Goal: Transaction & Acquisition: Purchase product/service

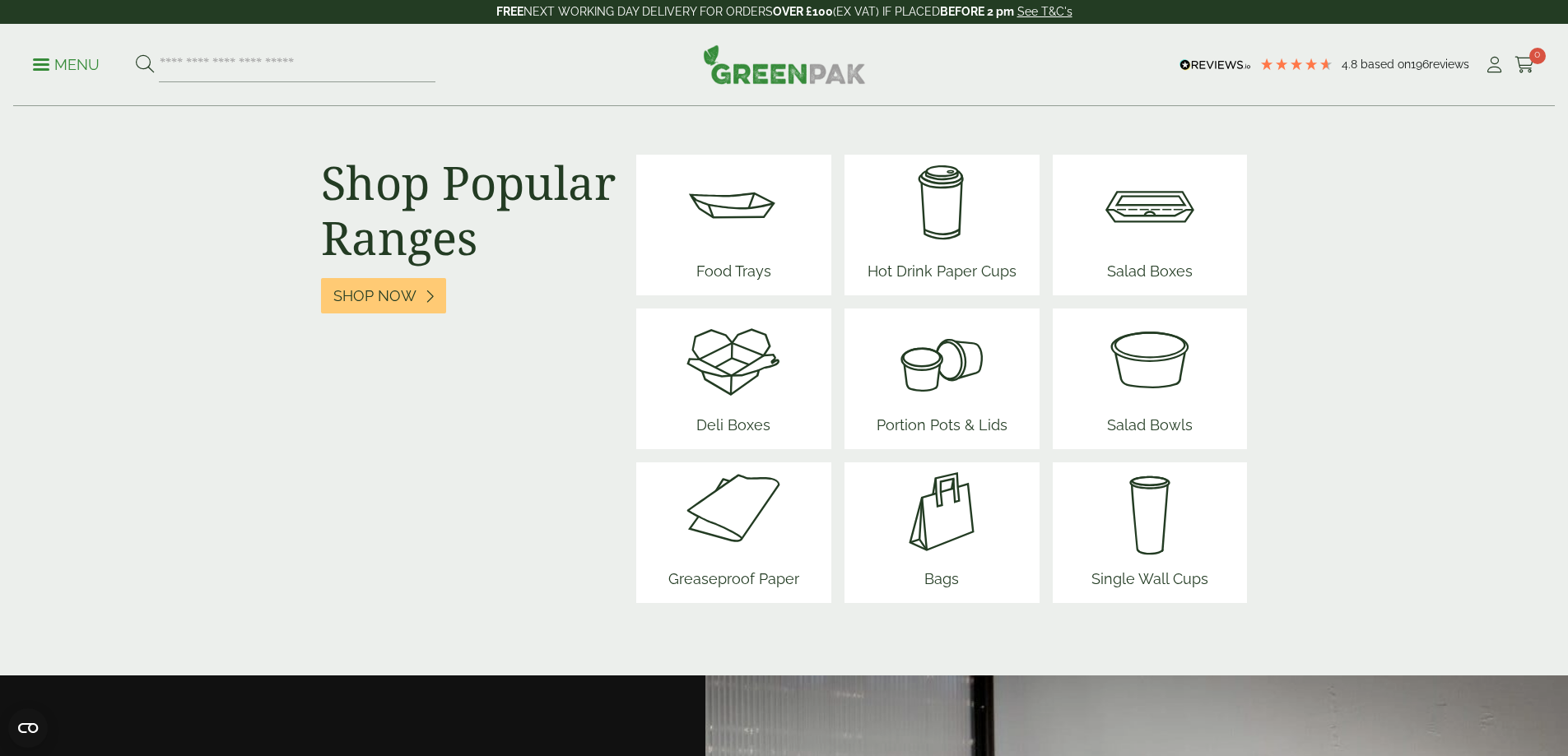
scroll to position [2057, 0]
click at [717, 215] on img at bounding box center [733, 204] width 99 height 99
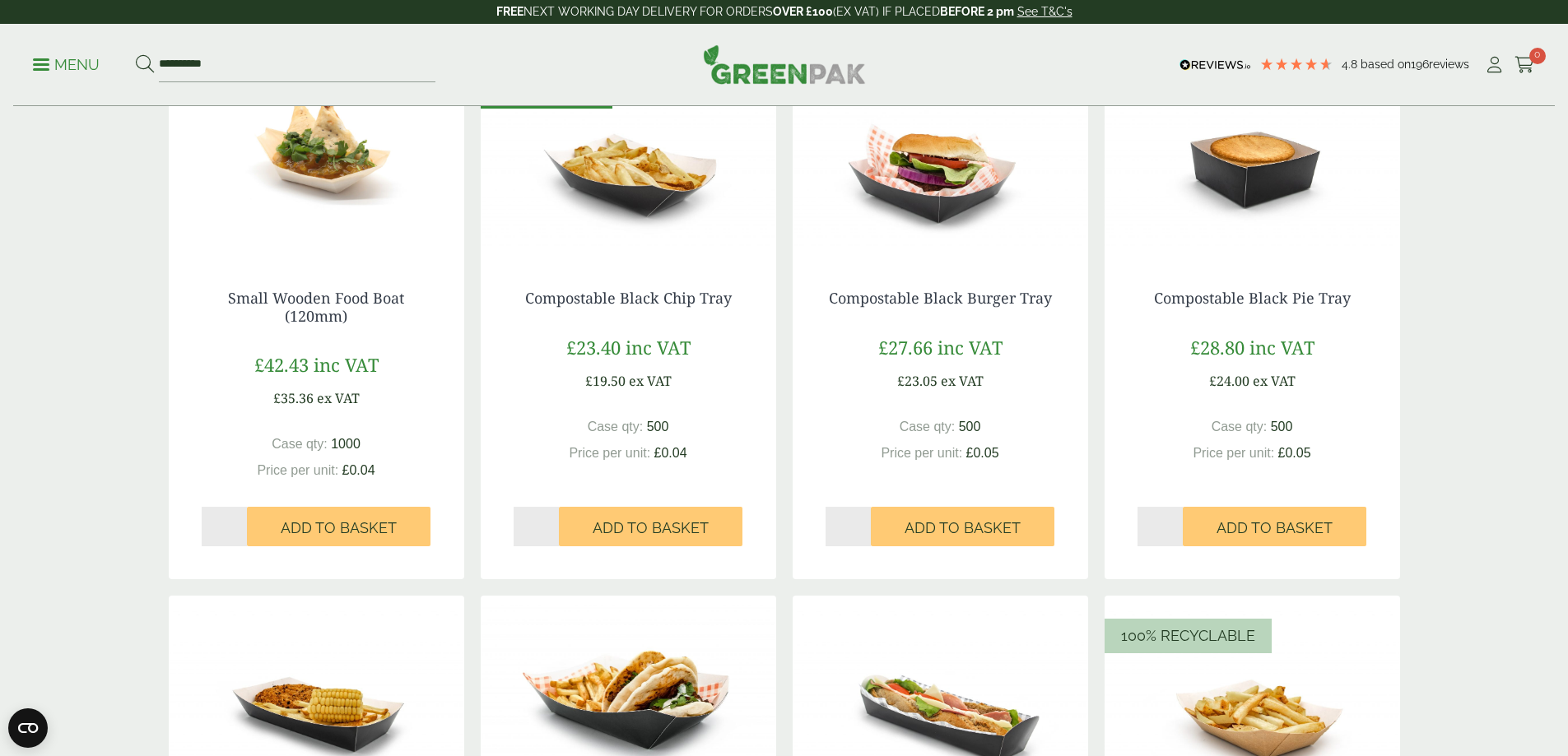
scroll to position [987, 0]
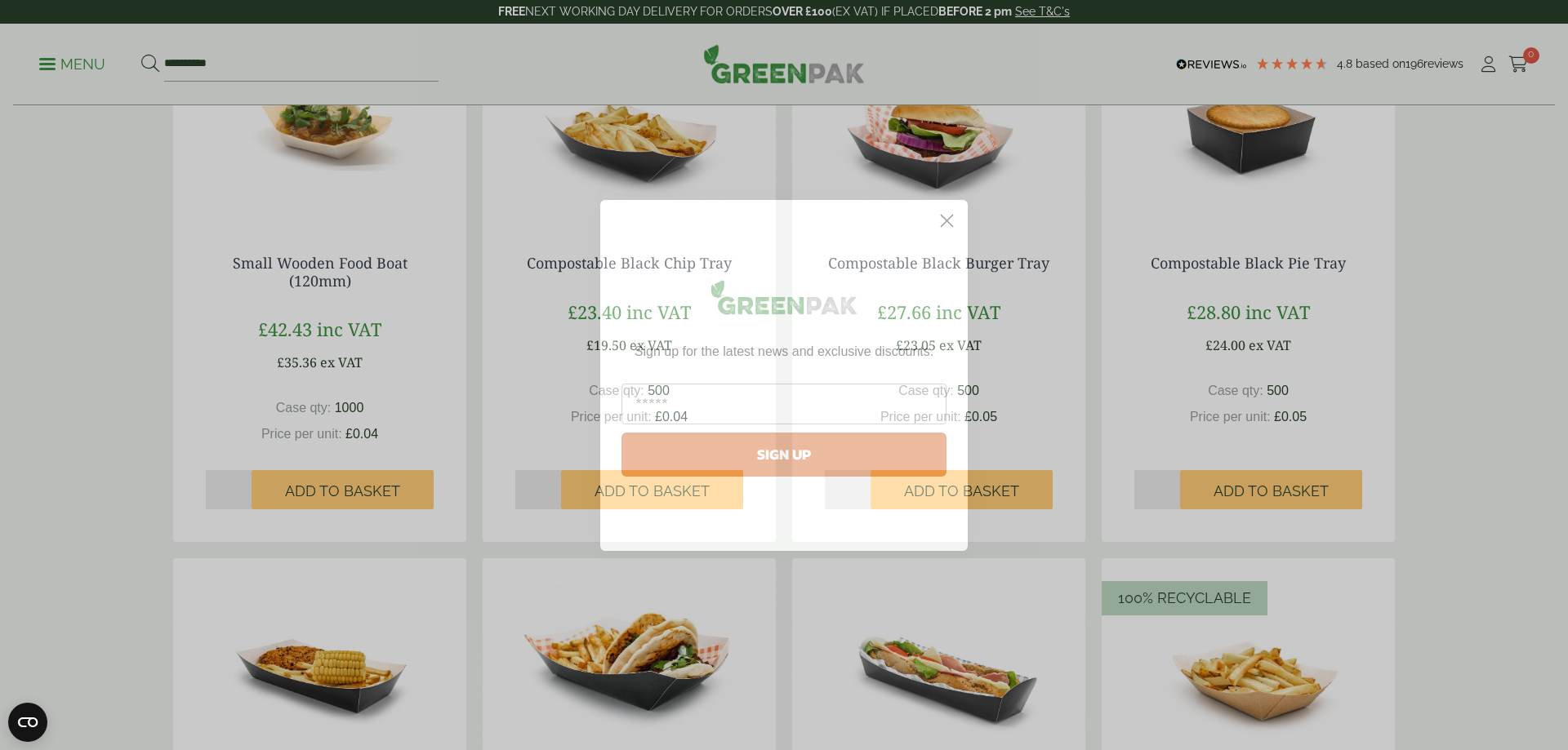
click at [936, 219] on circle "Close dialog" at bounding box center [947, 220] width 27 height 27
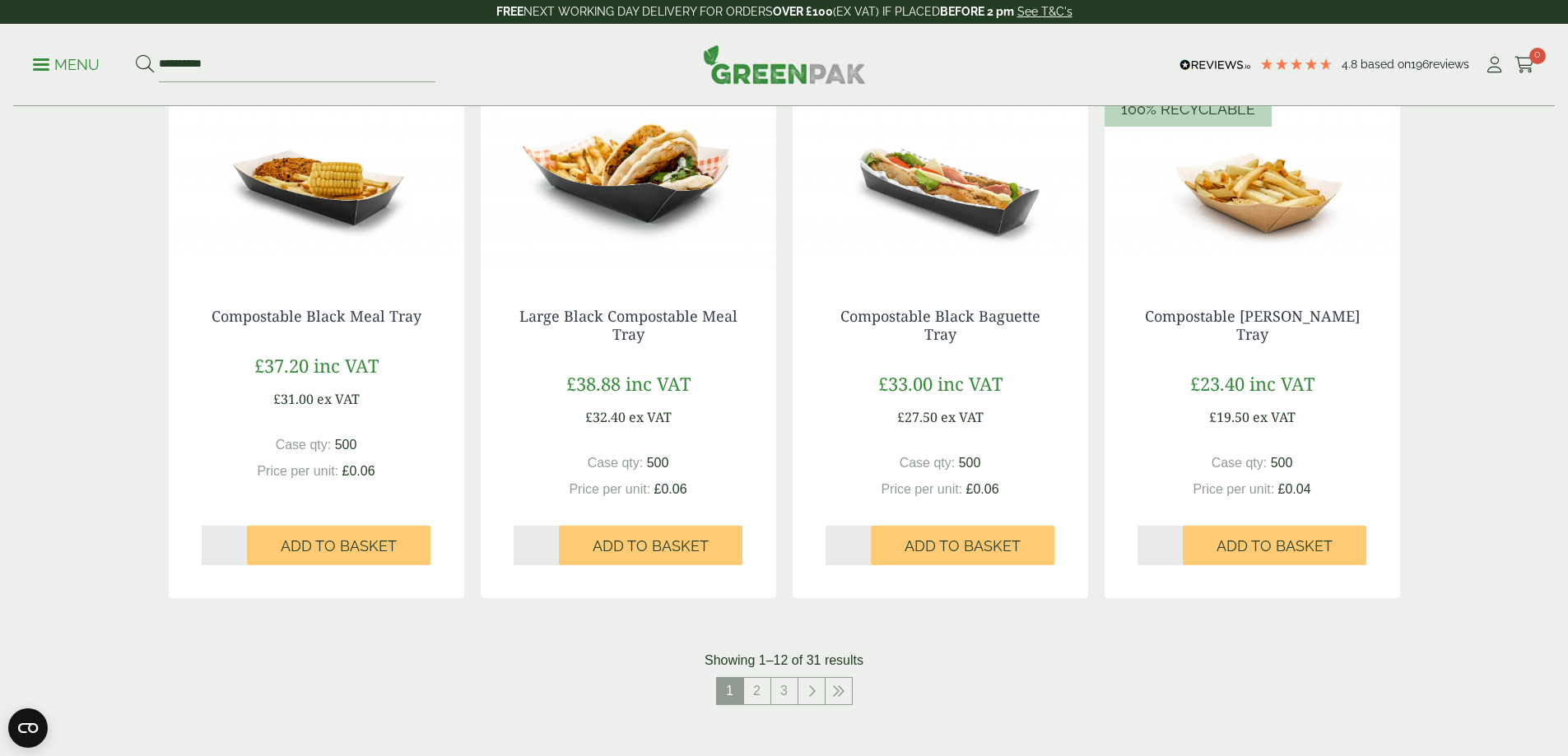
scroll to position [1563, 0]
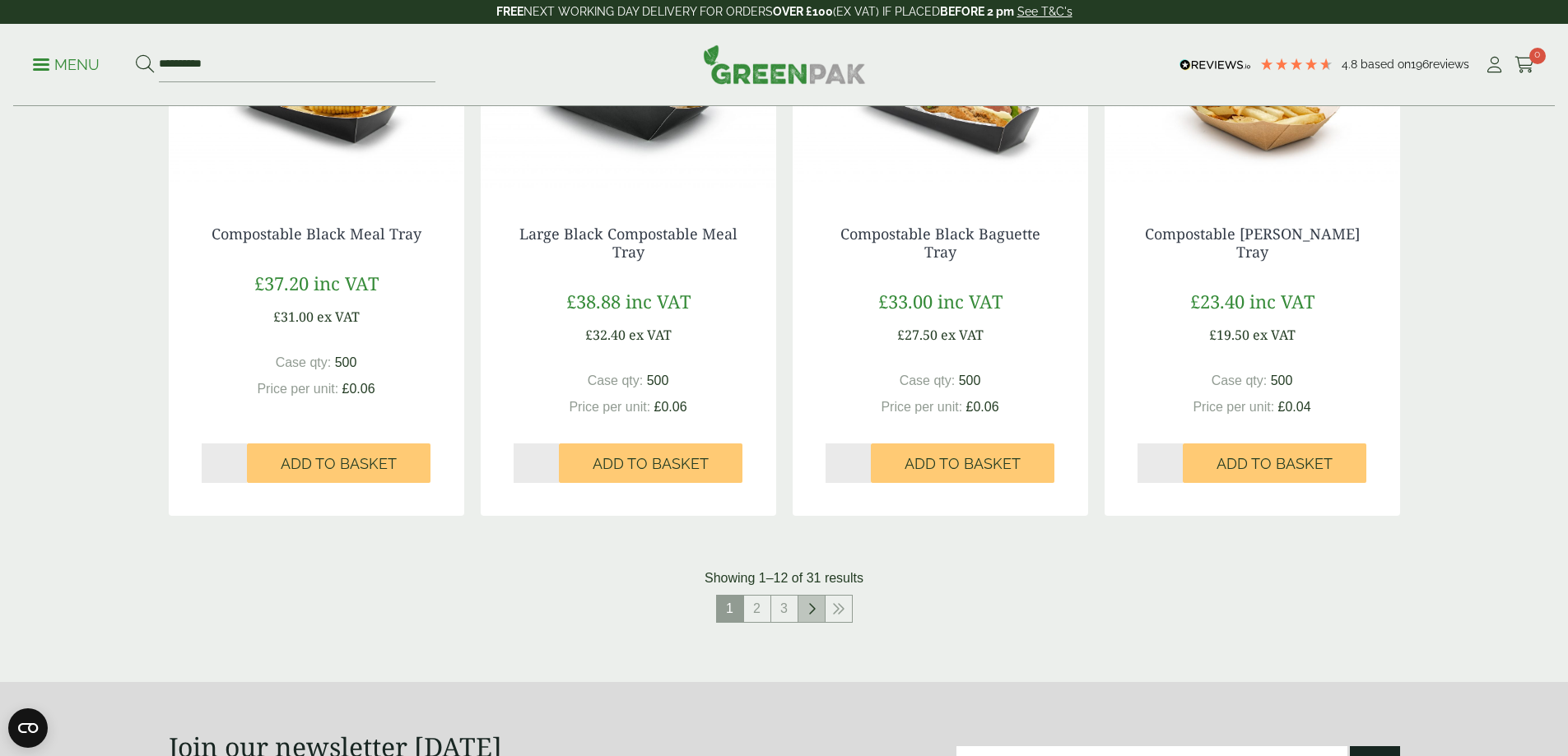
click at [817, 609] on link at bounding box center [811, 608] width 26 height 26
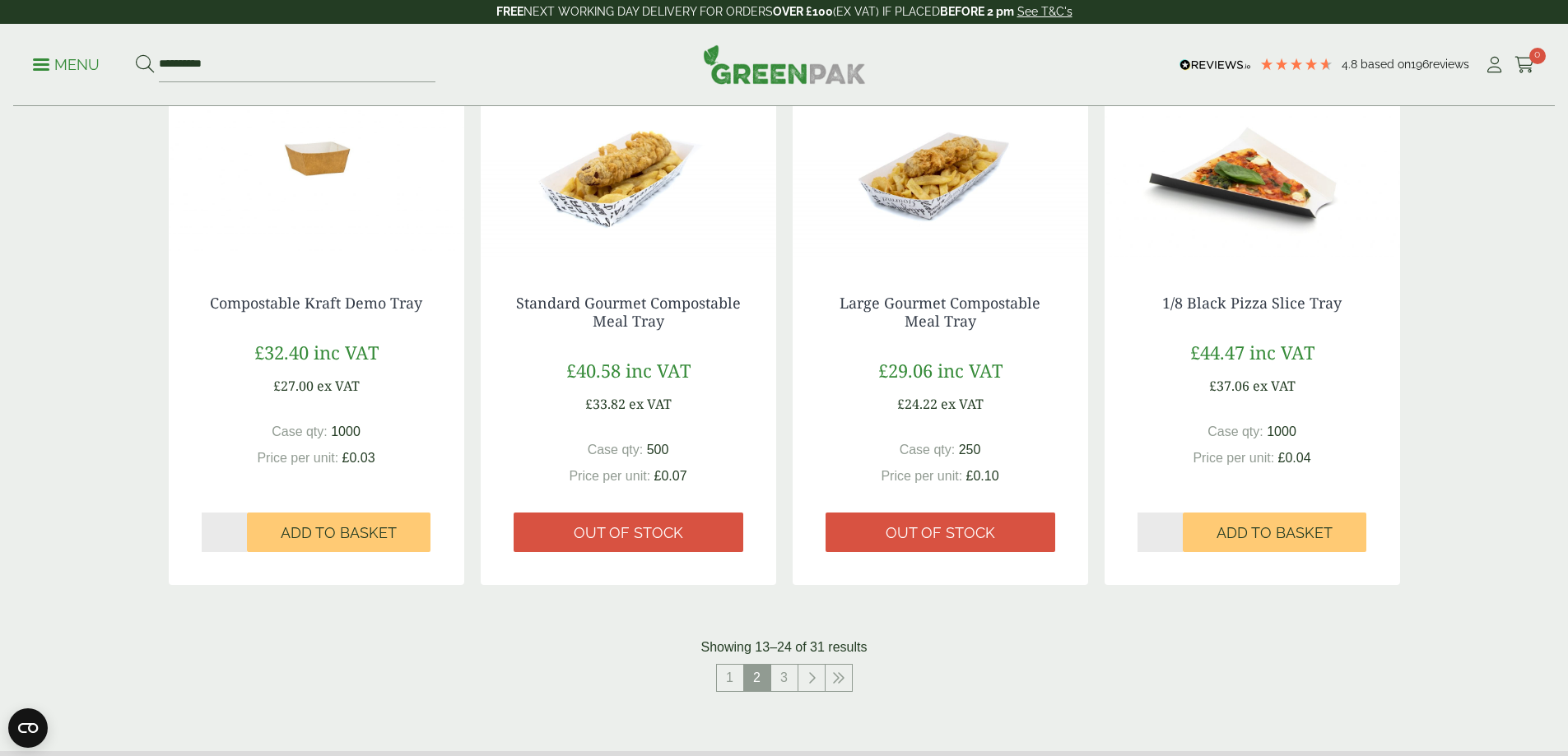
scroll to position [1563, 0]
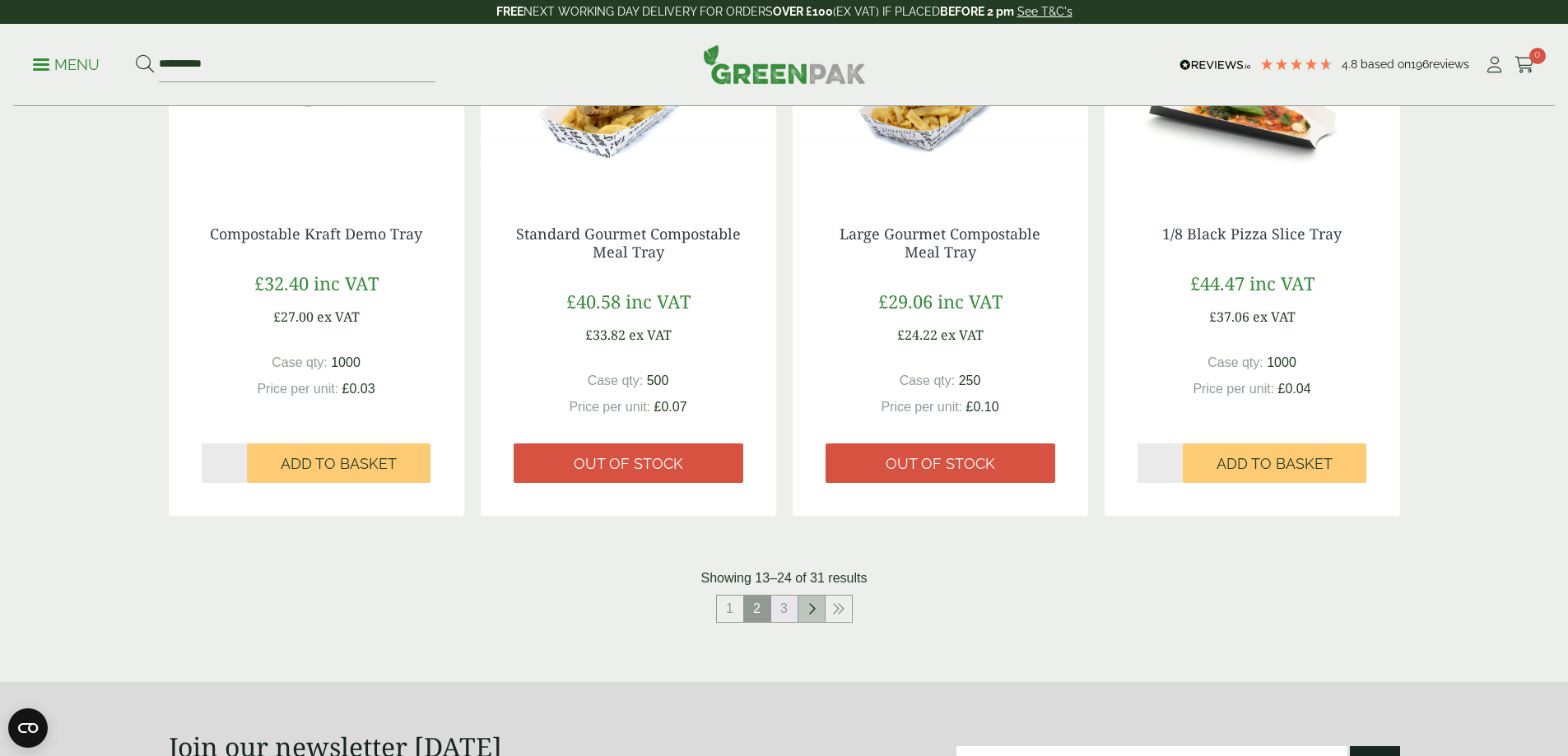
drag, startPoint x: 791, startPoint y: 613, endPoint x: 799, endPoint y: 604, distance: 12.0
click at [789, 613] on link "3" at bounding box center [784, 608] width 26 height 26
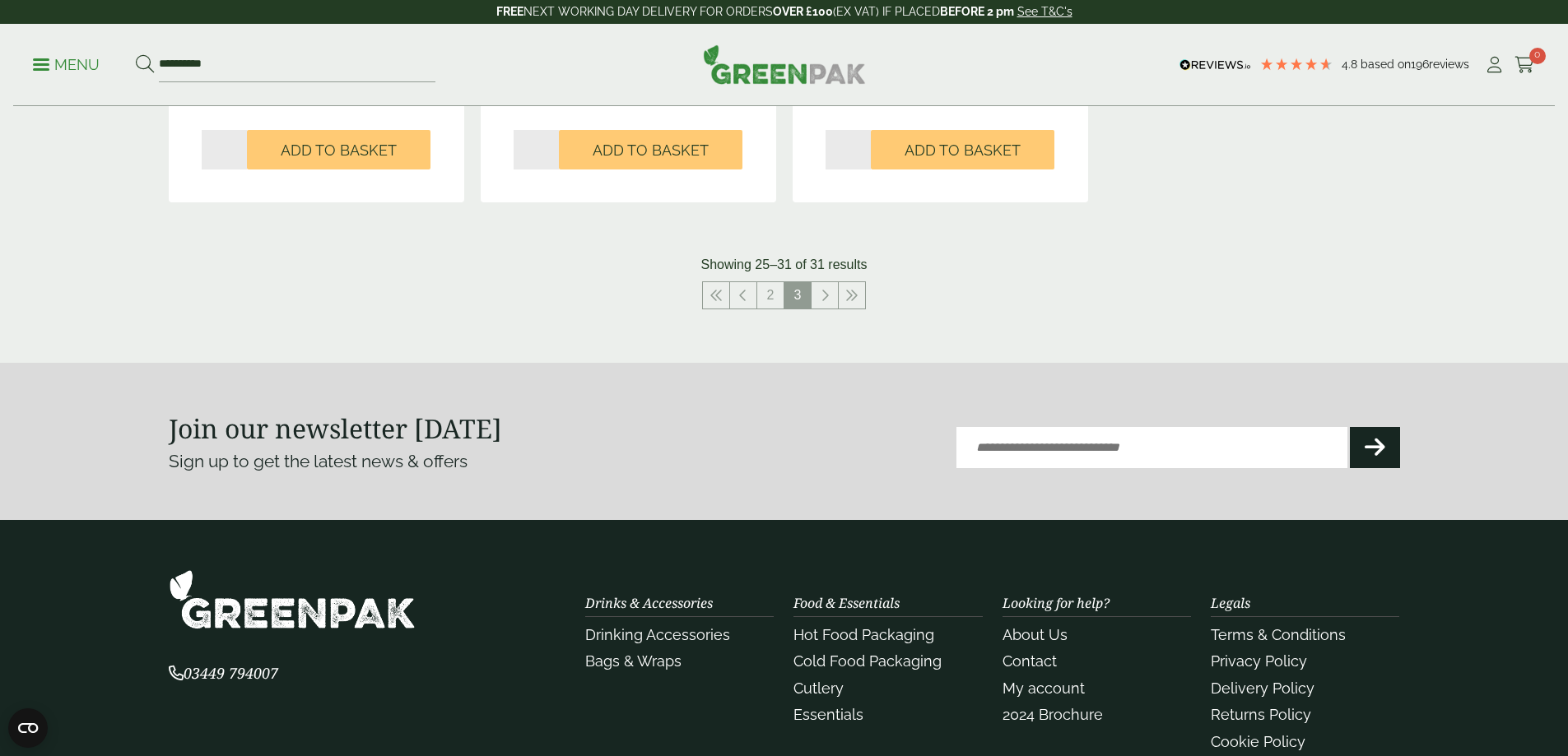
scroll to position [1399, 0]
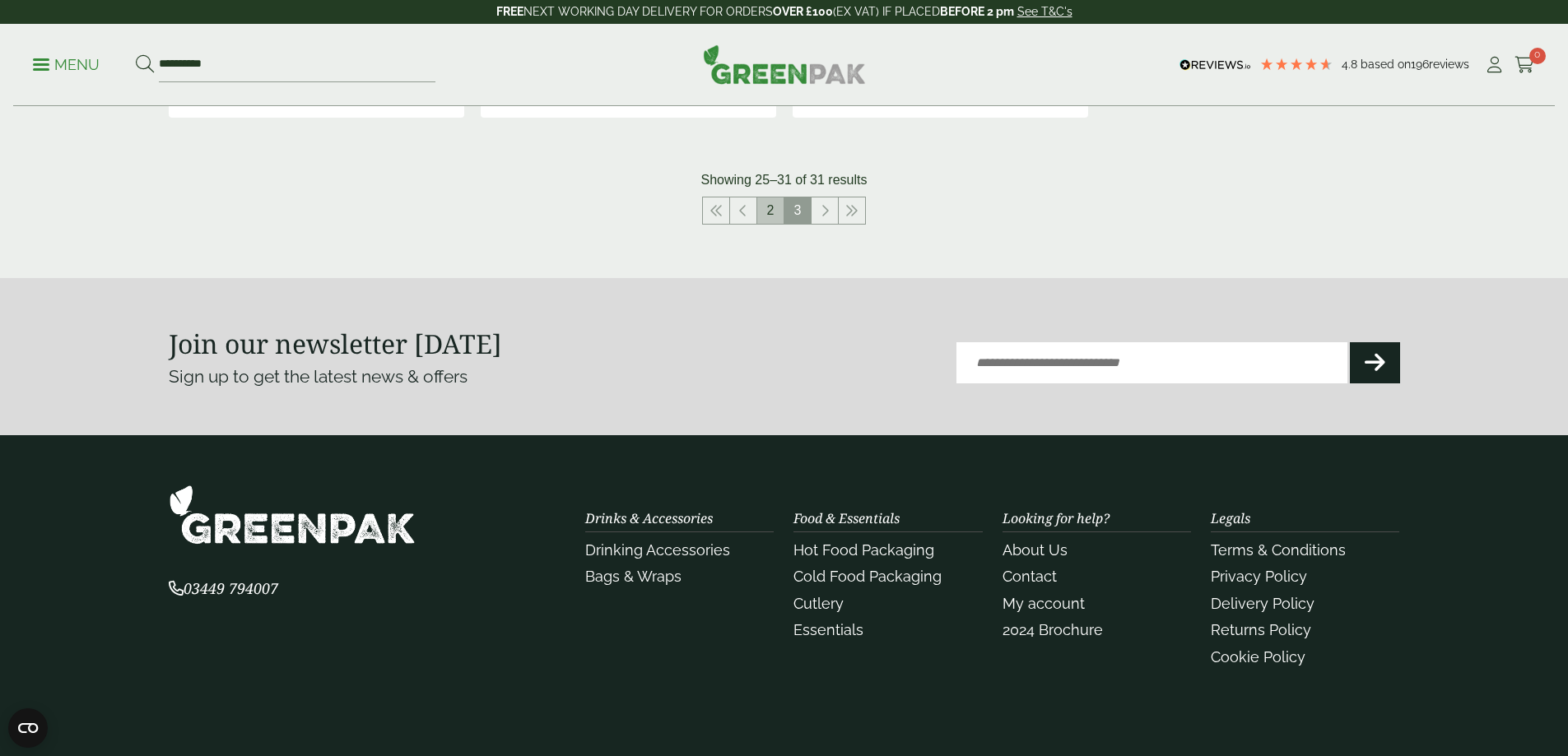
click at [767, 211] on link "2" at bounding box center [770, 210] width 26 height 26
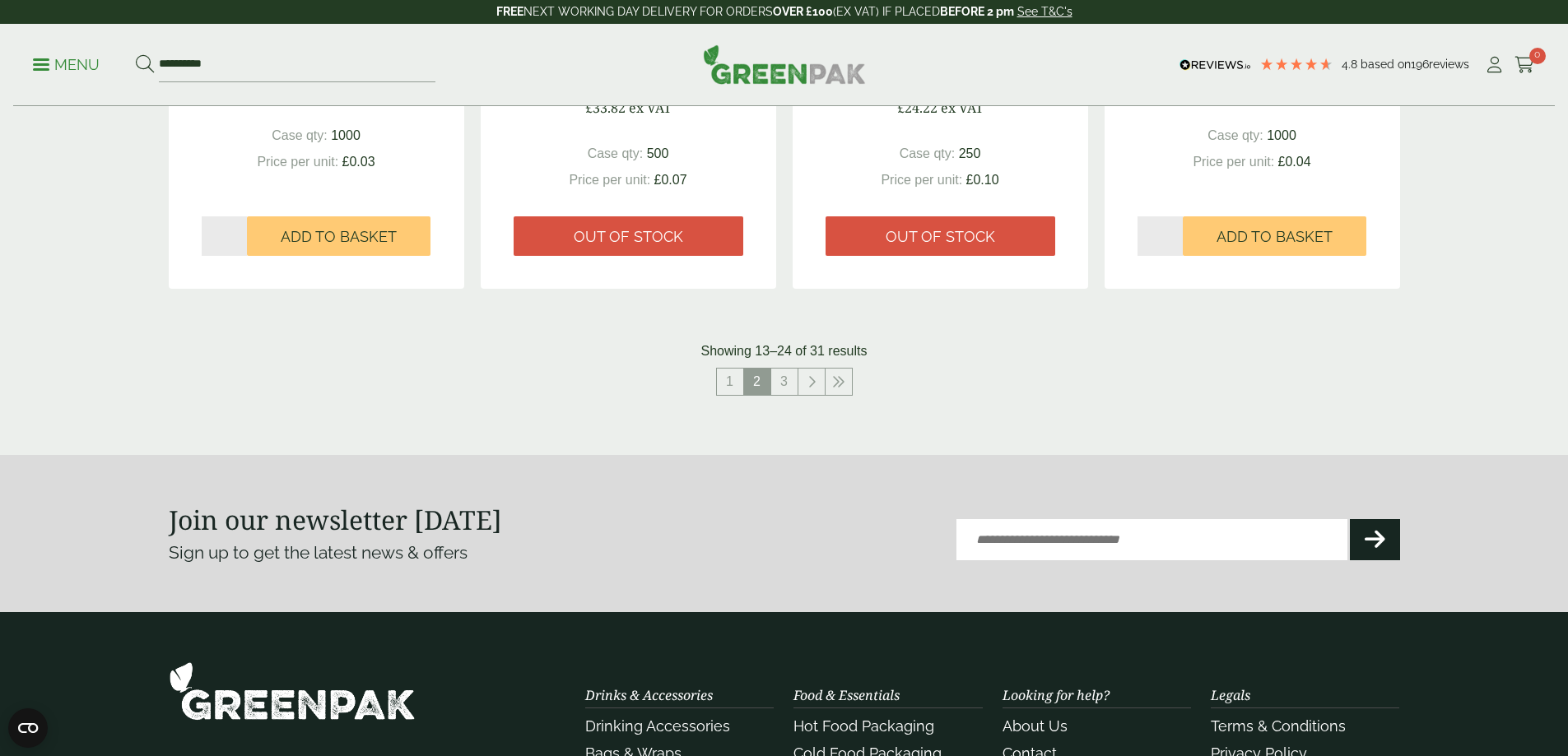
scroll to position [1794, 0]
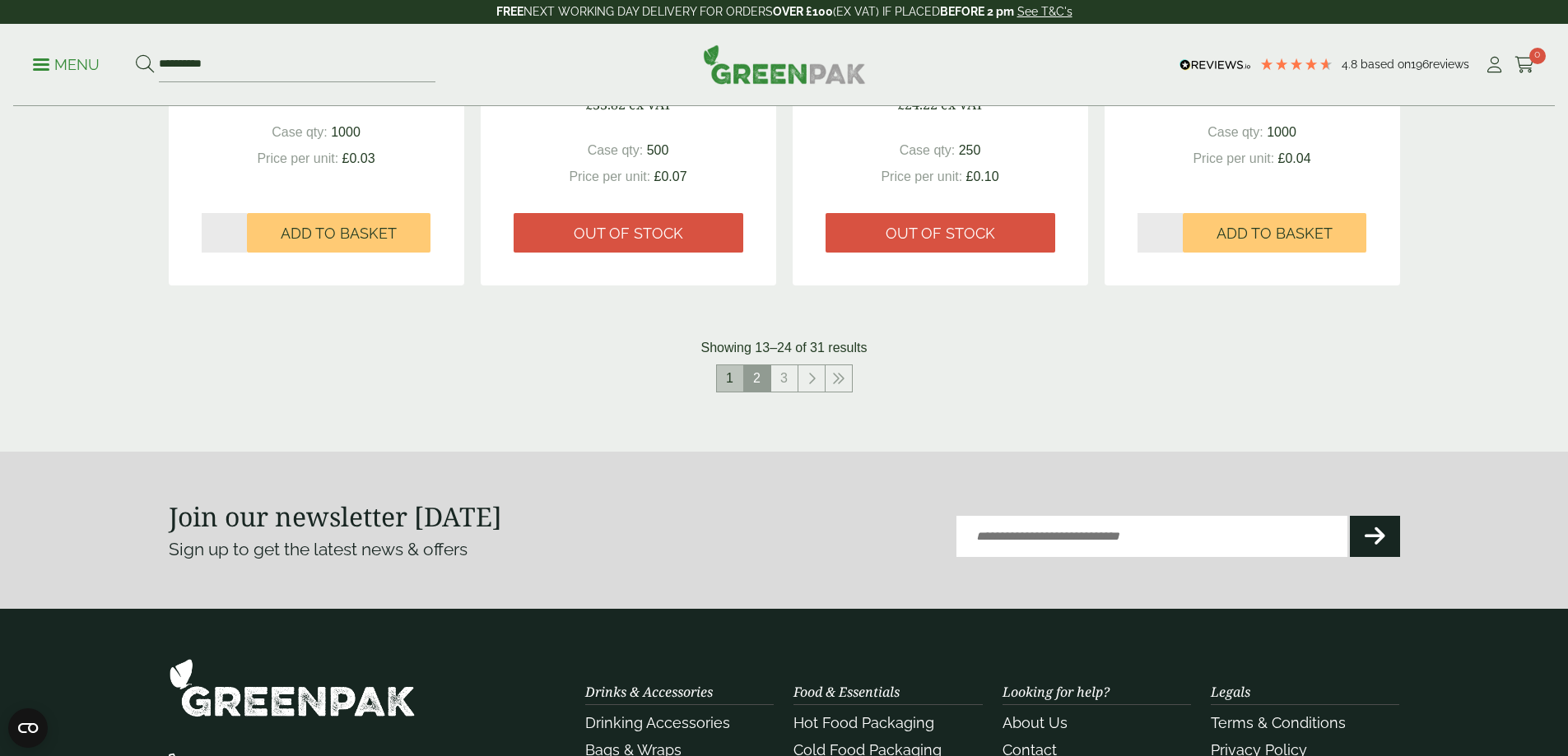
click at [728, 378] on link "1" at bounding box center [729, 378] width 26 height 26
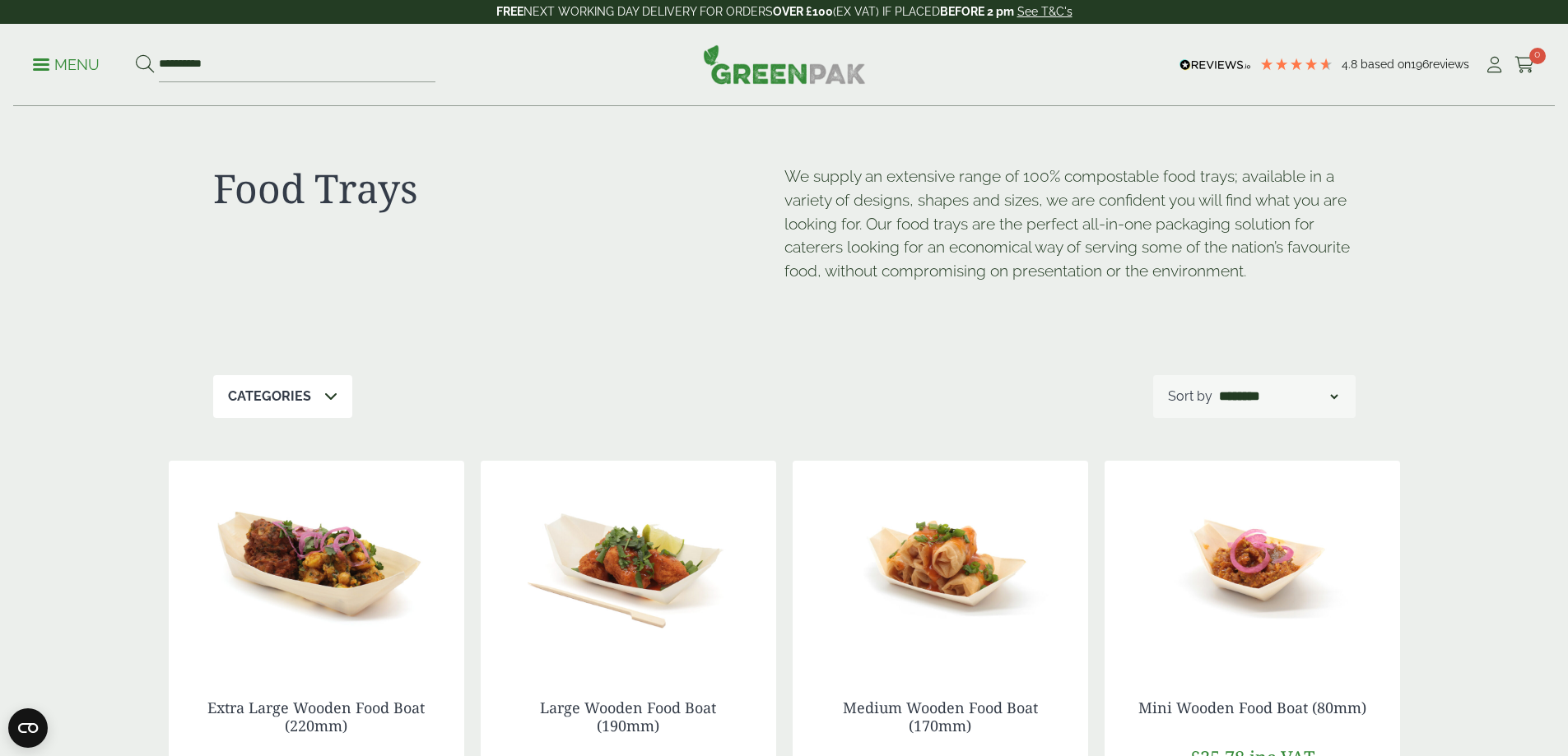
click at [752, 57] on img at bounding box center [785, 65] width 163 height 39
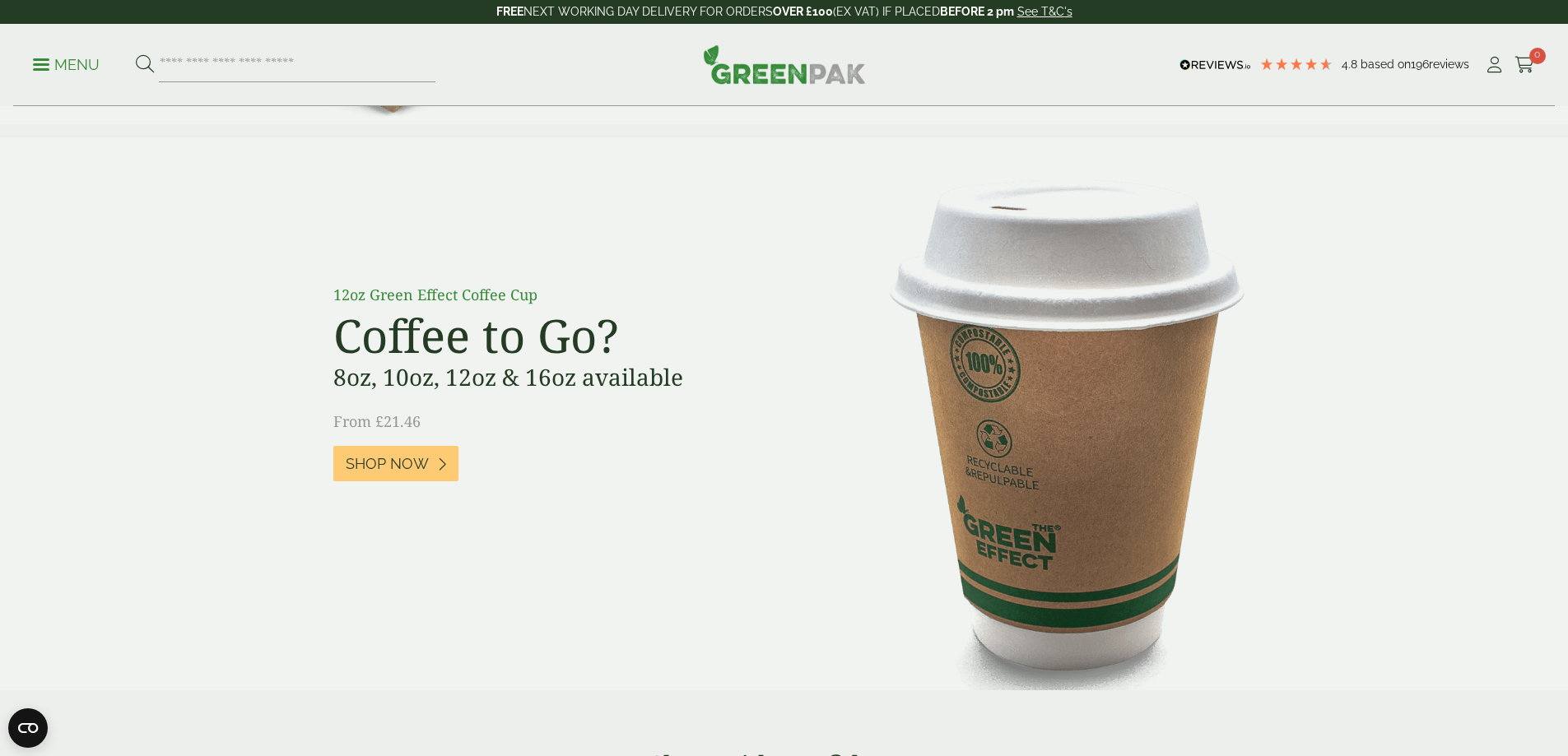
scroll to position [1234, 0]
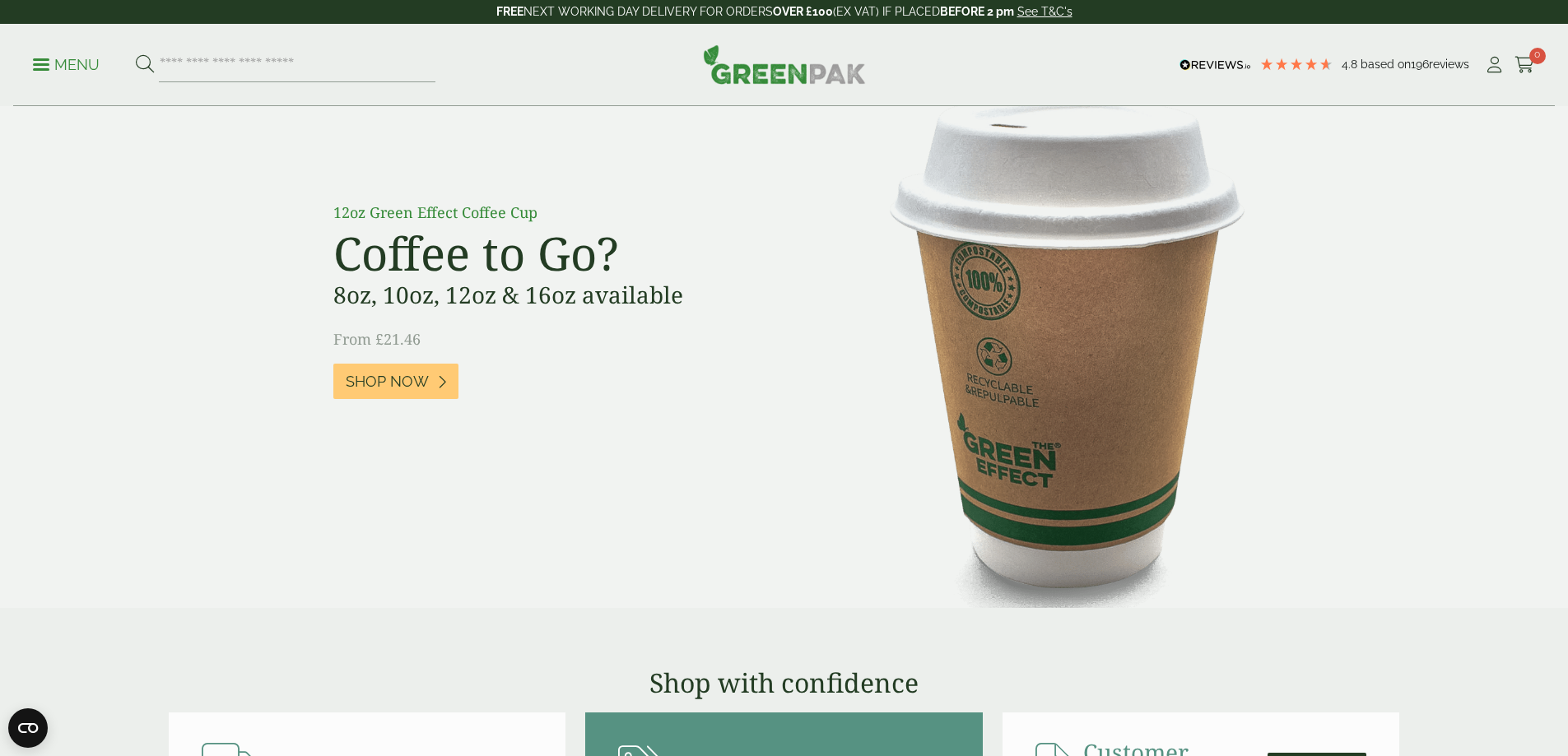
click at [1000, 404] on div "12oz Green Effect Coffee Cup Coffee to Go? 8oz, 10oz, 12oz & 16oz available Fro…" at bounding box center [784, 332] width 938 height 343
click at [414, 378] on span "Shop Now" at bounding box center [387, 382] width 83 height 18
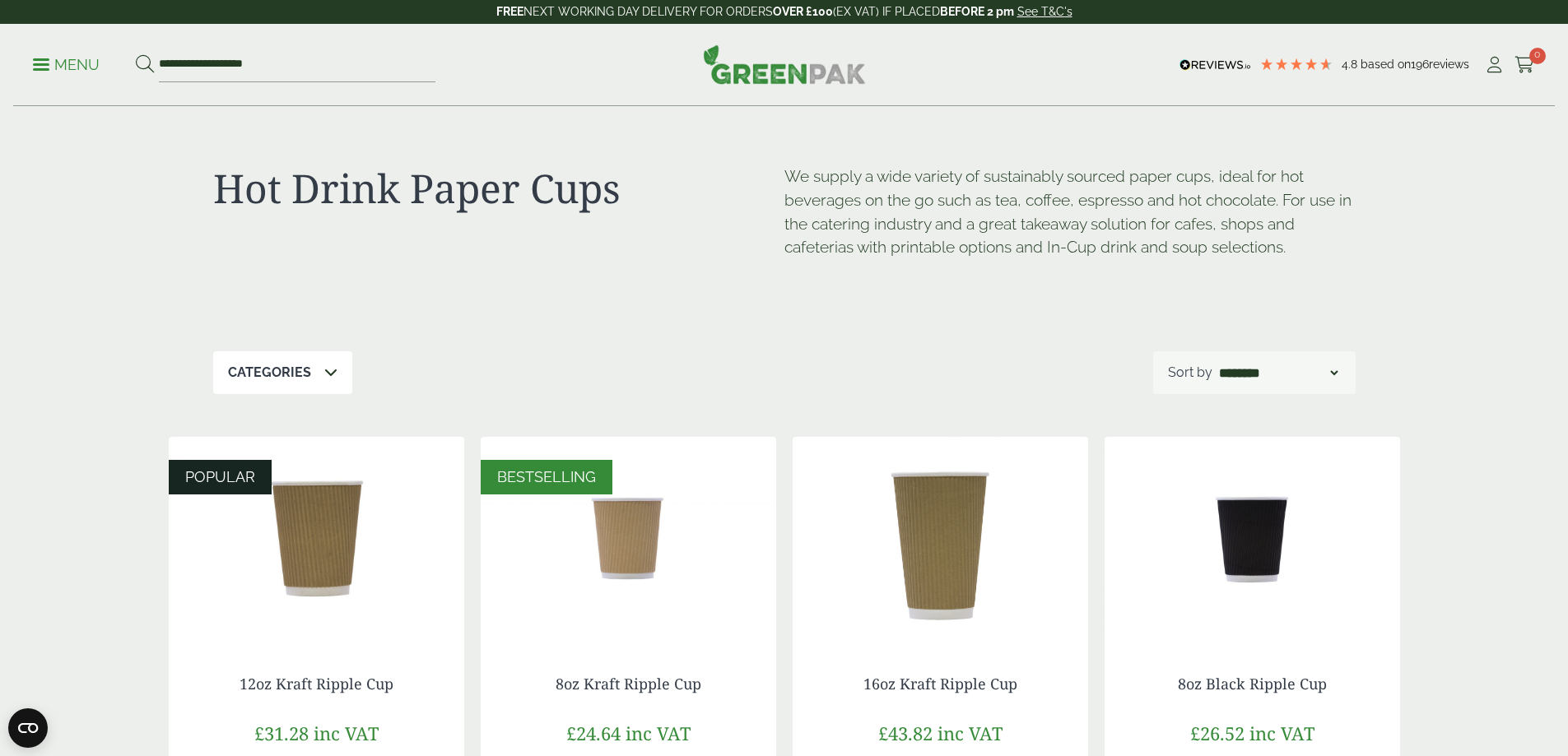
click at [740, 72] on img at bounding box center [785, 65] width 163 height 39
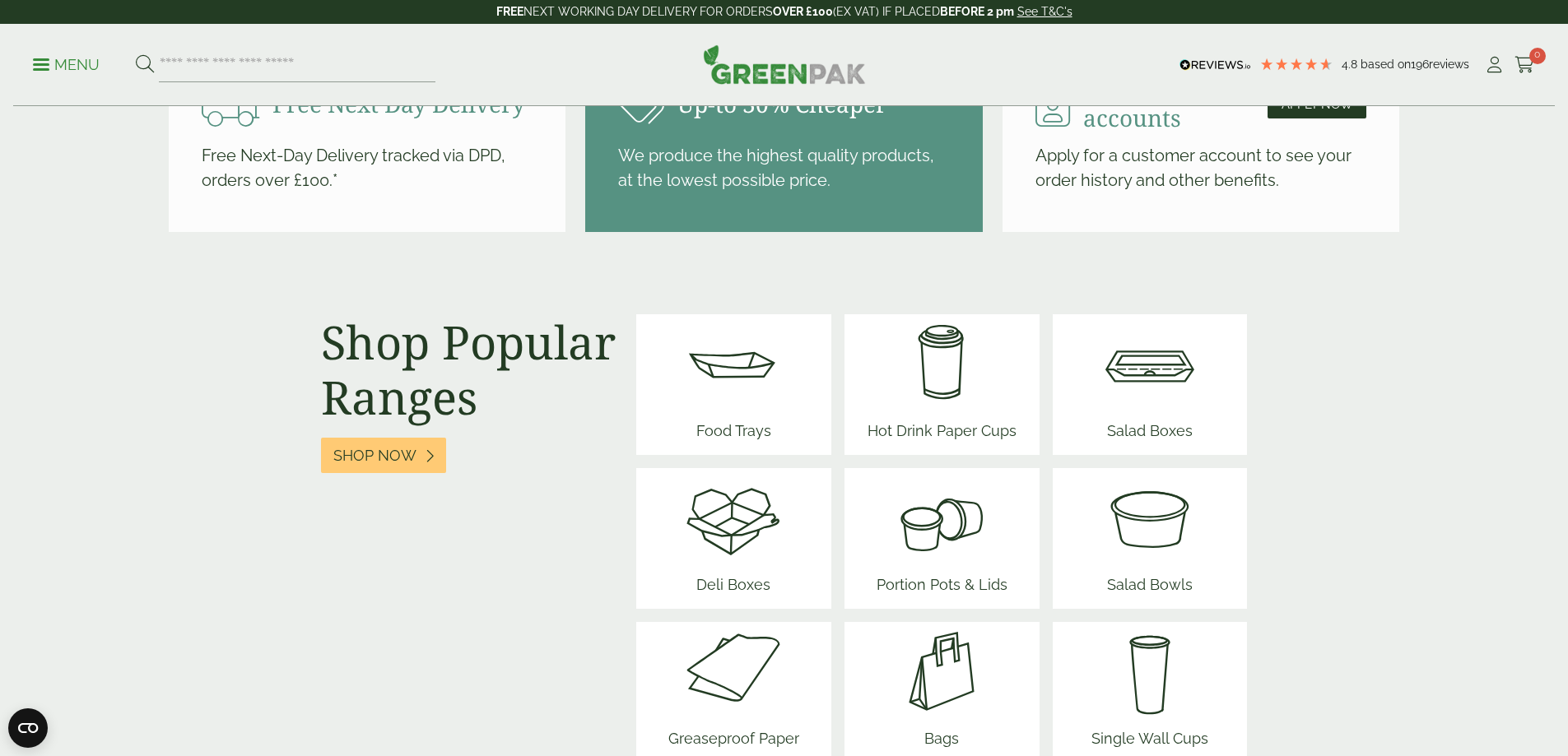
scroll to position [1892, 0]
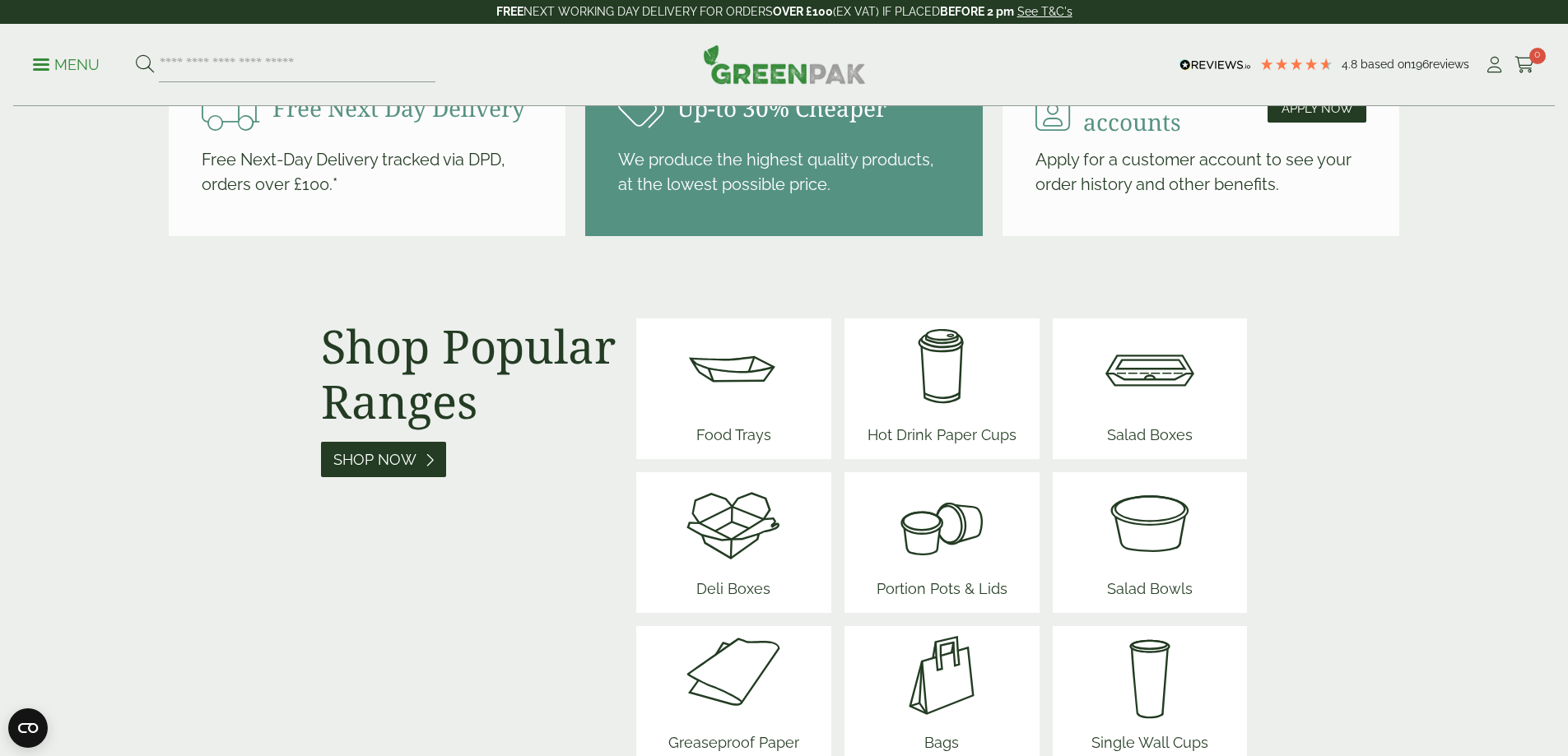
click at [368, 467] on span "Shop Now" at bounding box center [375, 460] width 83 height 18
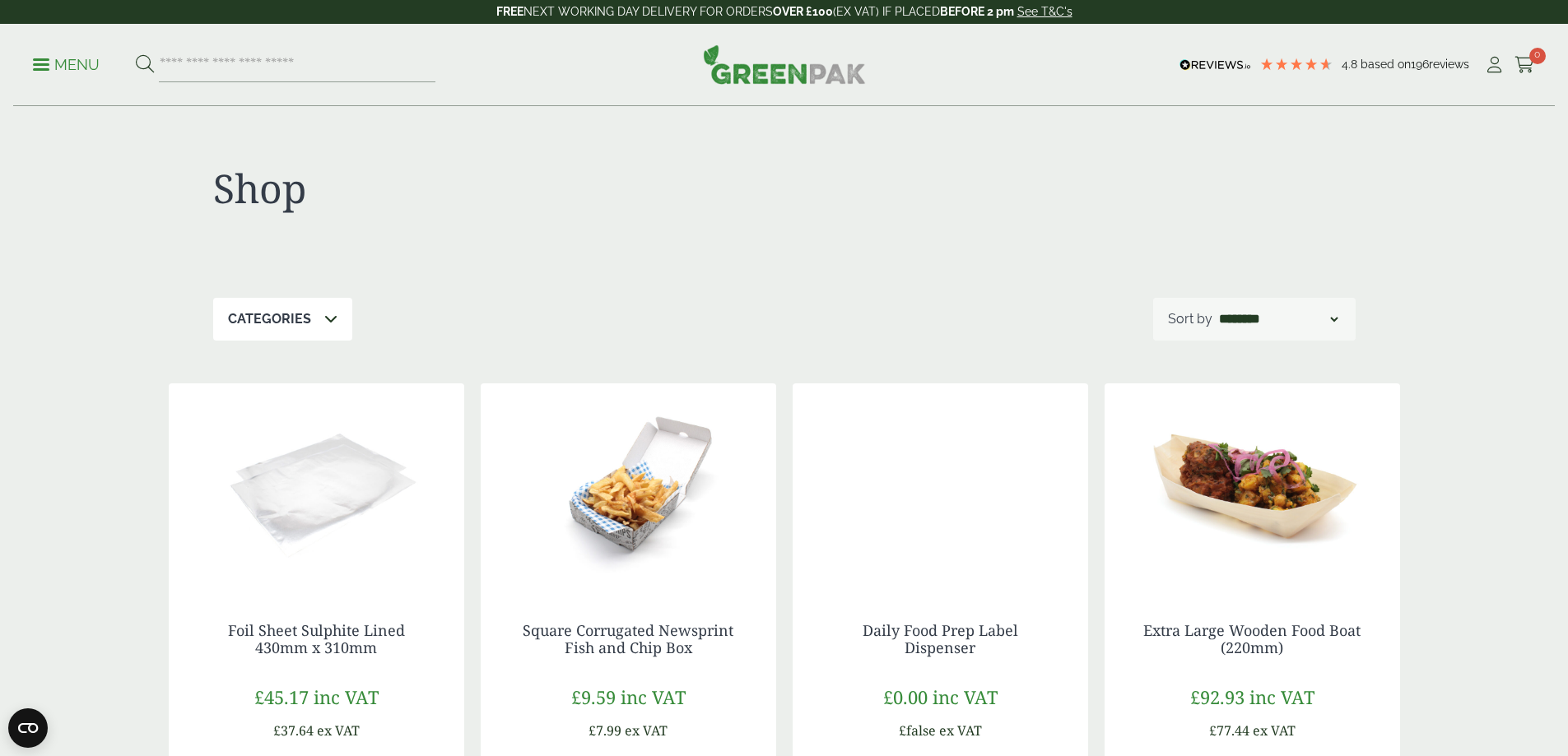
click at [331, 331] on div "Categories" at bounding box center [283, 319] width 139 height 43
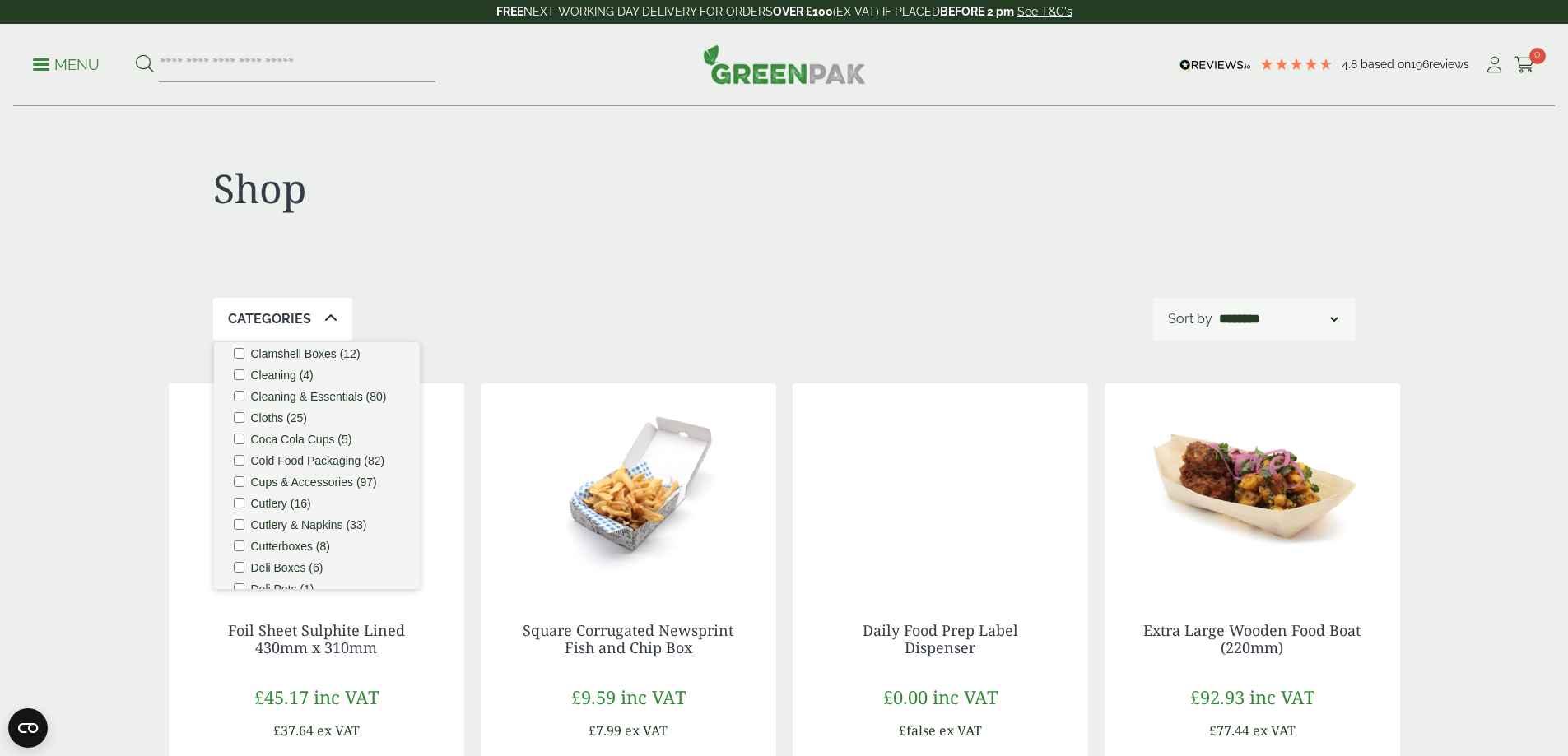
scroll to position [329, 0]
click at [274, 465] on label "Cutlery (16)" at bounding box center [281, 466] width 60 height 12
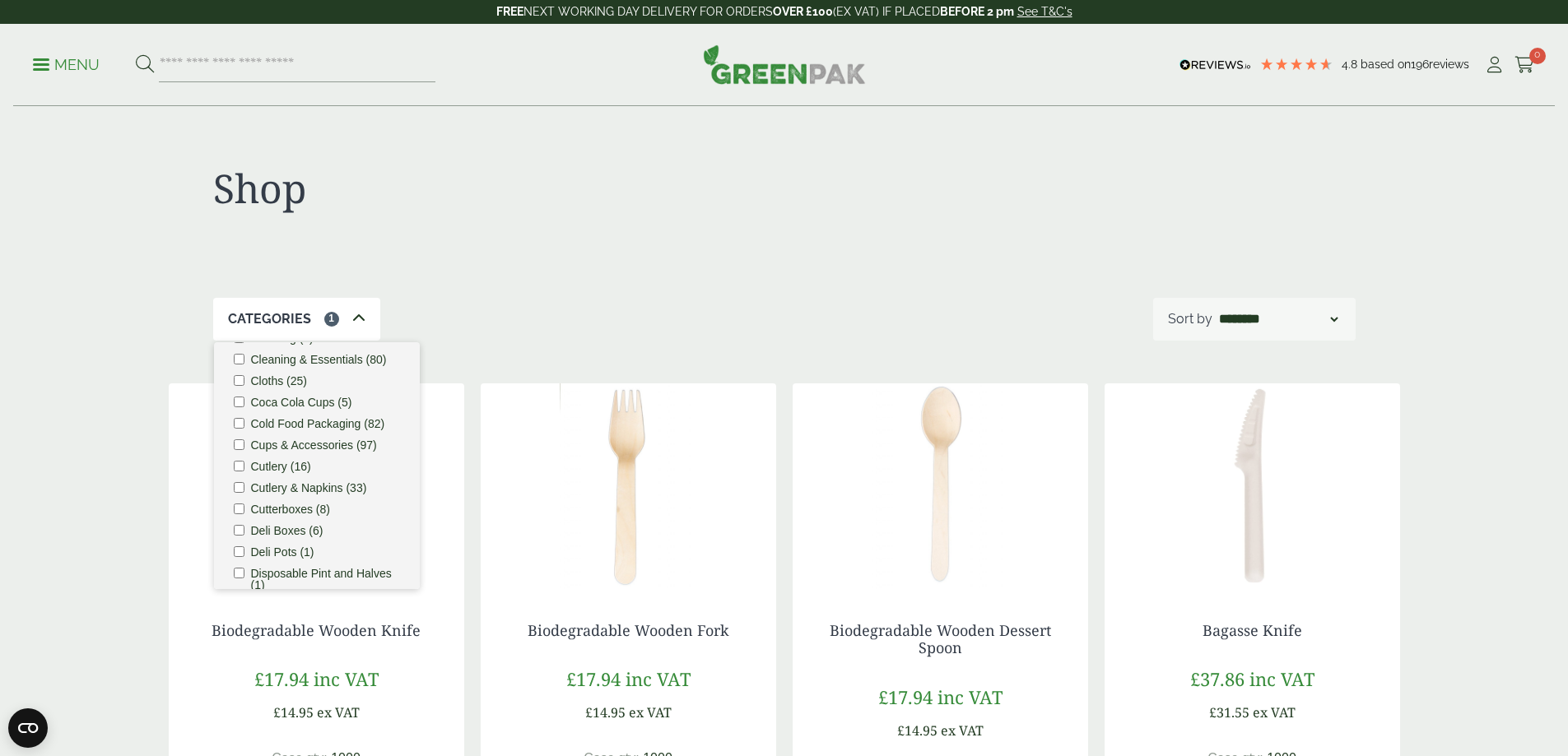
click at [730, 270] on div "Shop" at bounding box center [784, 202] width 1142 height 191
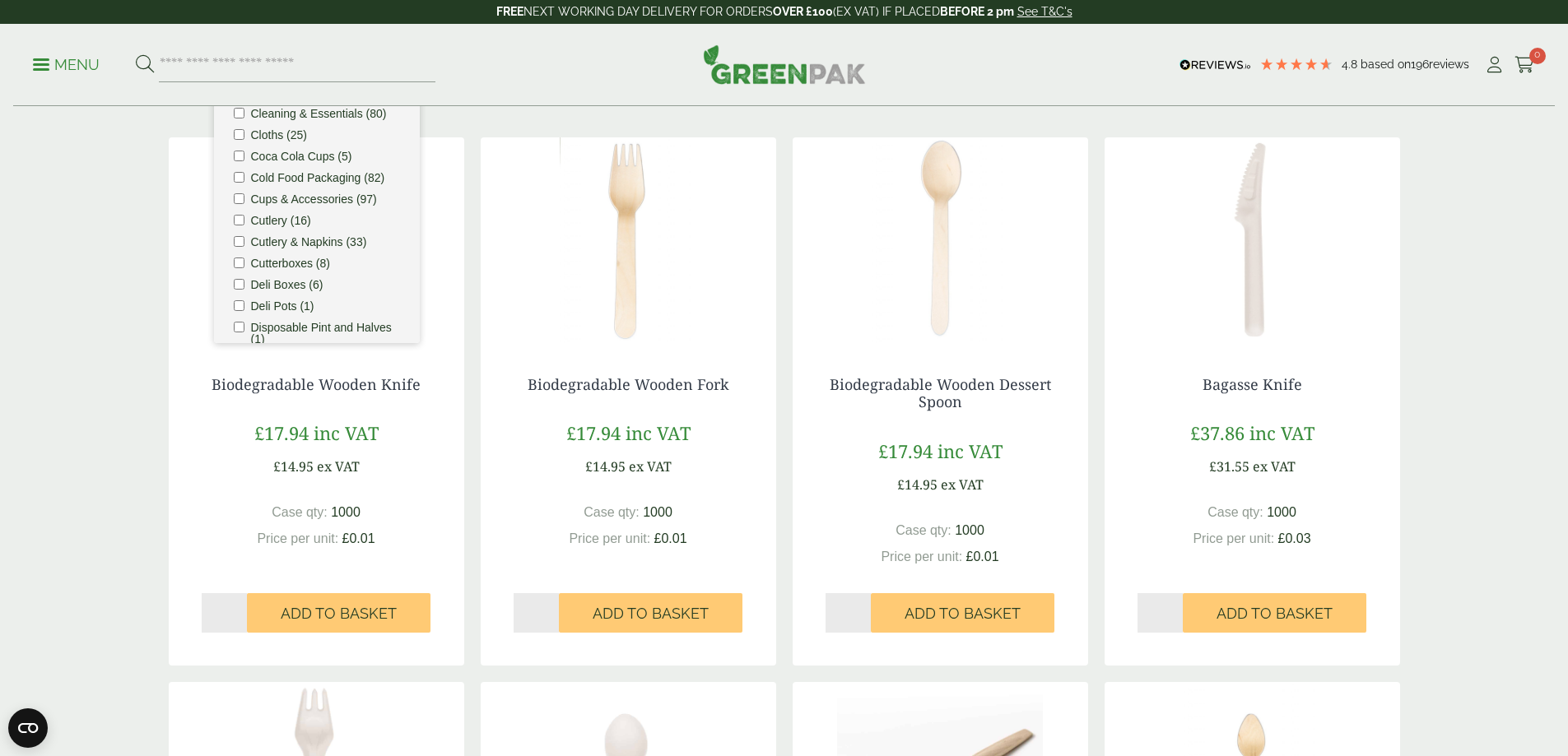
scroll to position [247, 0]
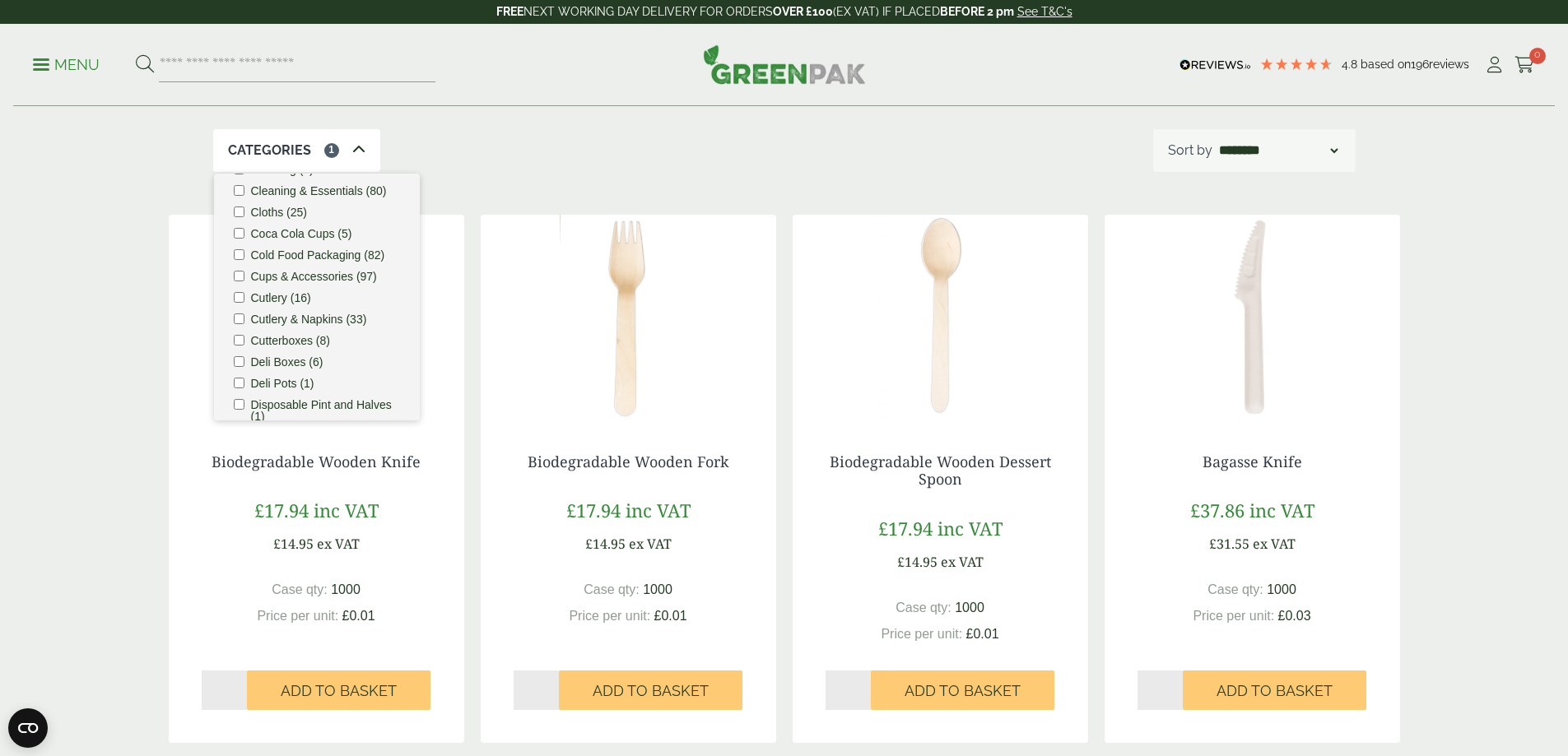
scroll to position [0, 0]
